Goal: Transaction & Acquisition: Purchase product/service

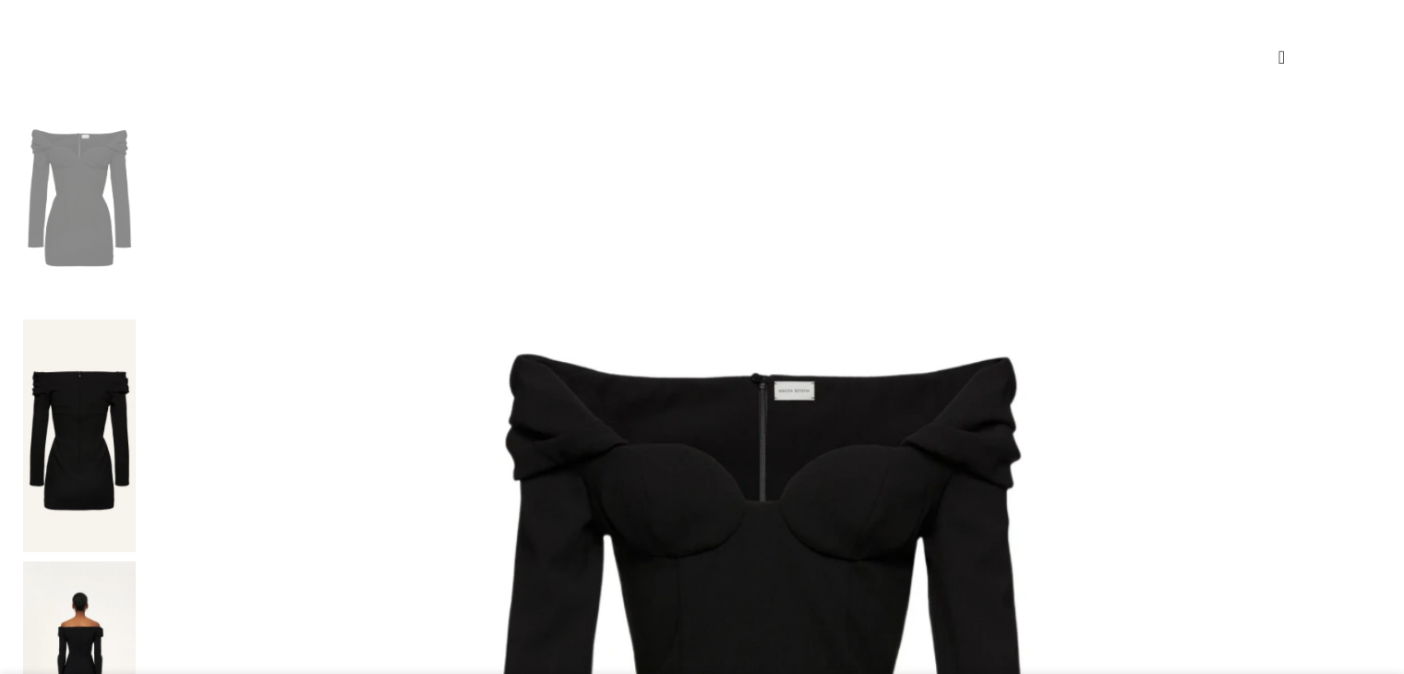
scroll to position [277, 0]
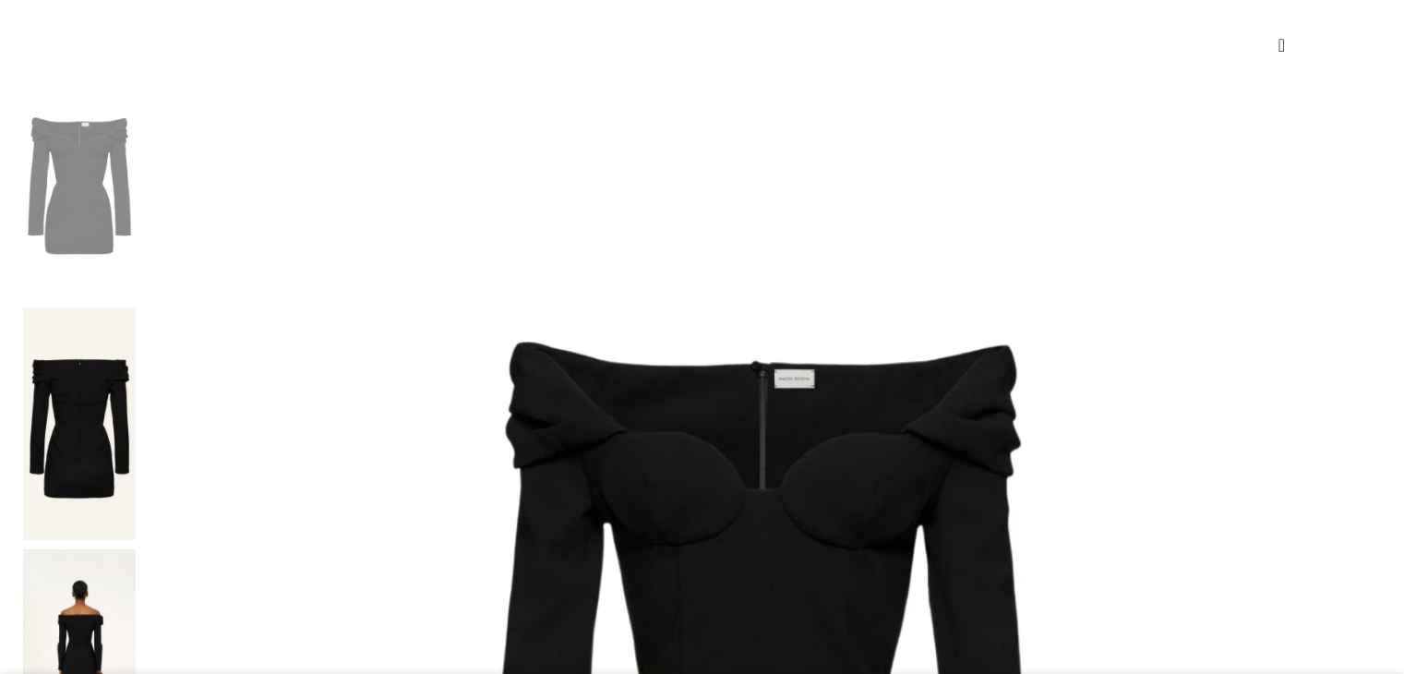
click at [136, 549] on img at bounding box center [79, 665] width 113 height 233
select select "8-[GEOGRAPHIC_DATA]"
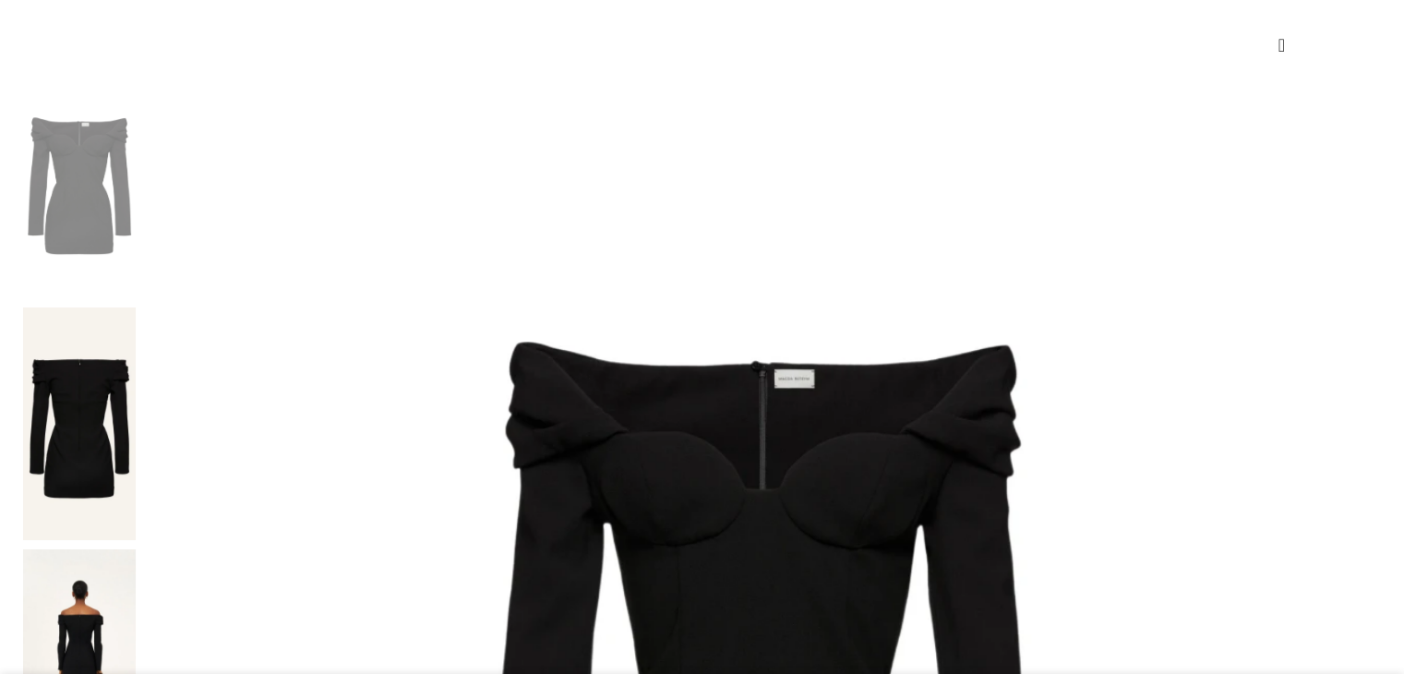
click at [136, 170] on img at bounding box center [79, 182] width 113 height 233
